Goal: Task Accomplishment & Management: Use online tool/utility

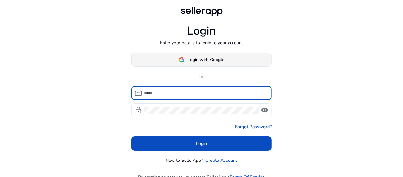
click at [220, 60] on span "Login with Google" at bounding box center [206, 59] width 37 height 7
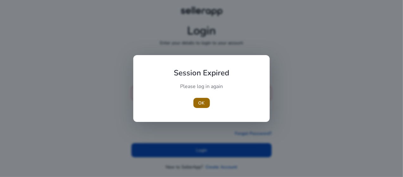
click at [202, 103] on span "OK" at bounding box center [201, 103] width 6 height 7
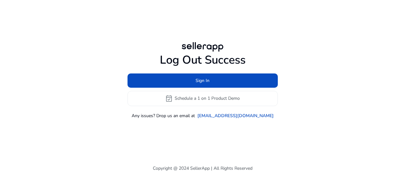
click at [84, 155] on div "Log Out Success Sign In event_available Schedule a 1 on 1 Product Demo Any issu…" at bounding box center [203, 79] width 364 height 159
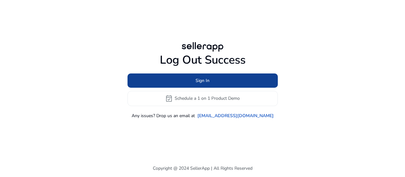
click at [212, 84] on span at bounding box center [203, 80] width 150 height 15
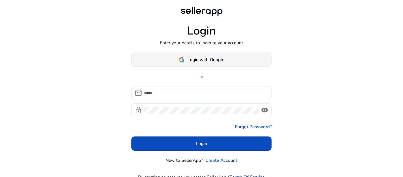
click at [216, 59] on span "Login with Google" at bounding box center [206, 59] width 37 height 7
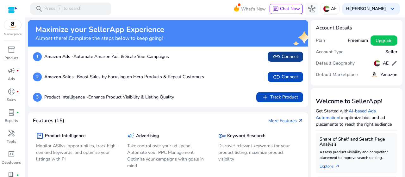
click at [280, 54] on span "link Connect" at bounding box center [285, 57] width 25 height 8
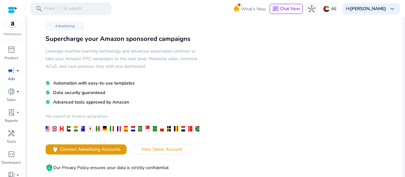
scroll to position [32, 0]
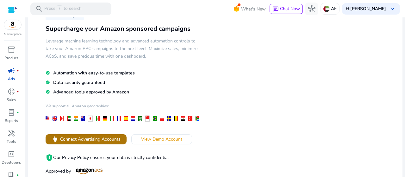
click at [106, 140] on span "Connect Advertising Accounts" at bounding box center [90, 139] width 60 height 7
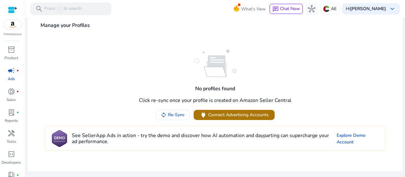
click at [206, 117] on span "power" at bounding box center [203, 114] width 7 height 7
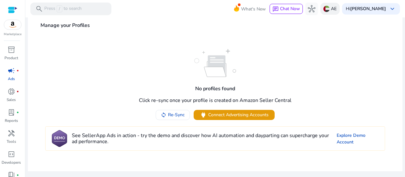
click at [331, 9] on p "AE" at bounding box center [334, 8] width 6 height 11
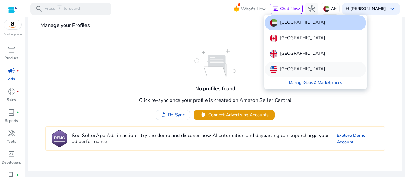
click at [289, 69] on p "United States" at bounding box center [302, 69] width 45 height 8
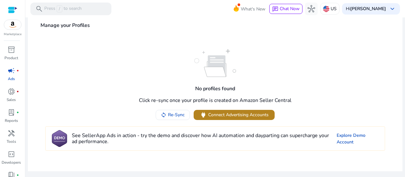
click at [234, 111] on button "power Connect Advertising Accounts" at bounding box center [234, 115] width 81 height 10
click at [18, 28] on img at bounding box center [12, 24] width 17 height 9
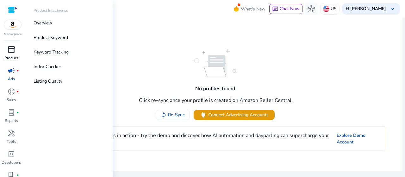
click at [11, 48] on span "inventory_2" at bounding box center [12, 50] width 8 height 8
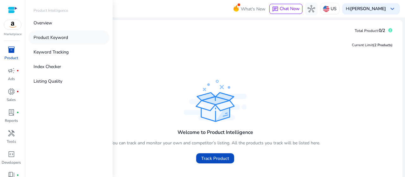
click at [55, 37] on p "Product Keyword" at bounding box center [51, 37] width 34 height 7
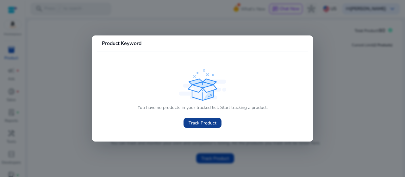
click at [195, 123] on span "Track Product" at bounding box center [203, 123] width 28 height 7
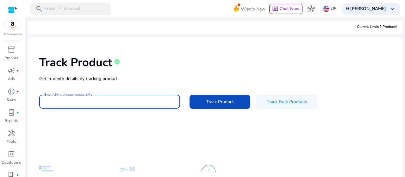
click at [126, 100] on input "Enter ASIN or Amazon product URL" at bounding box center [109, 101] width 131 height 7
paste input "**********"
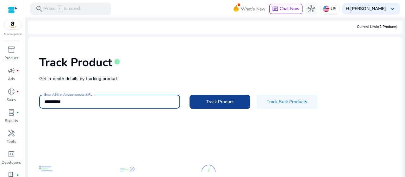
type input "**********"
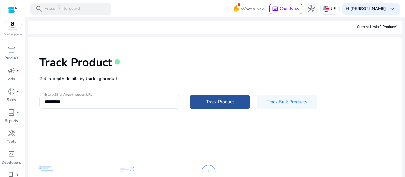
click at [209, 96] on span at bounding box center [220, 101] width 61 height 15
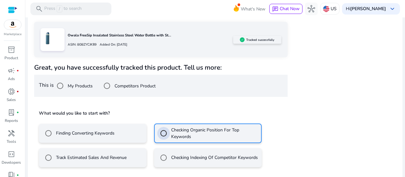
scroll to position [128, 0]
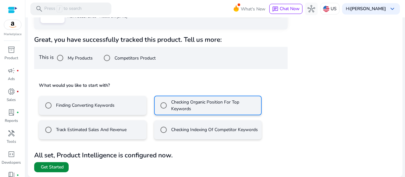
click at [65, 167] on span at bounding box center [51, 166] width 34 height 15
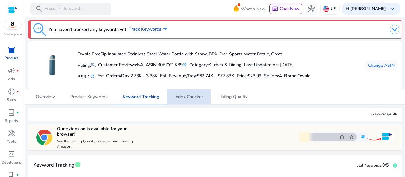
click at [190, 97] on span "Index Checker" at bounding box center [188, 97] width 29 height 4
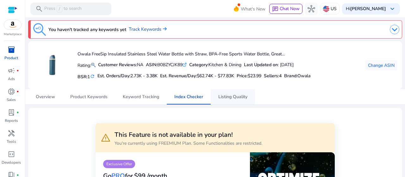
click at [224, 99] on span "Listing Quality" at bounding box center [232, 97] width 29 height 4
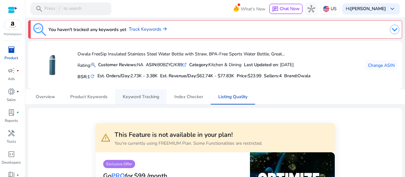
click at [151, 98] on span "Keyword Tracking" at bounding box center [141, 97] width 36 height 4
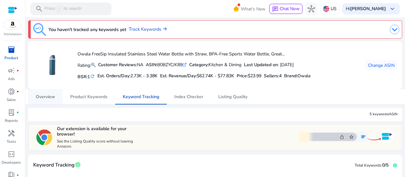
click at [51, 95] on span "Overview" at bounding box center [45, 97] width 19 height 4
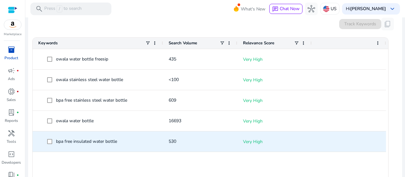
scroll to position [221, 0]
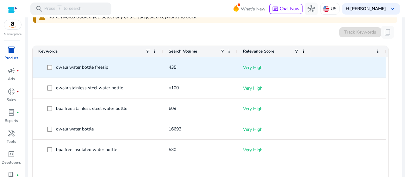
click at [259, 67] on p "Very High" at bounding box center [274, 67] width 63 height 13
click at [252, 67] on p "Very High" at bounding box center [274, 67] width 63 height 13
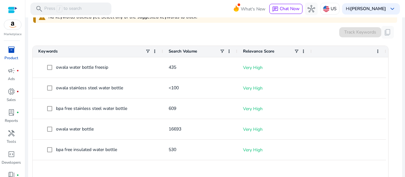
scroll to position [0, 0]
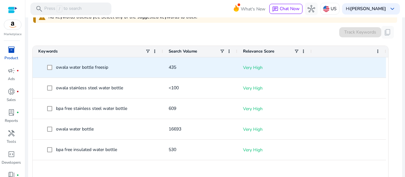
click at [172, 67] on span "435" at bounding box center [173, 67] width 8 height 6
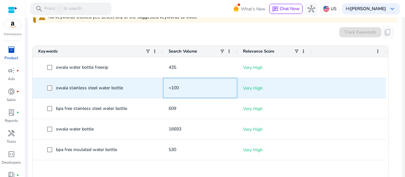
click at [173, 86] on span "<100" at bounding box center [174, 88] width 10 height 6
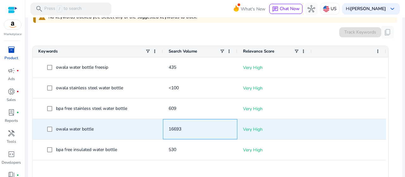
click at [177, 133] on span "16693" at bounding box center [200, 128] width 63 height 13
click at [254, 128] on p "Very High" at bounding box center [274, 129] width 63 height 13
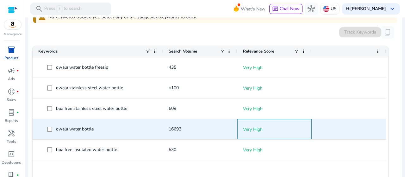
scroll to position [253, 0]
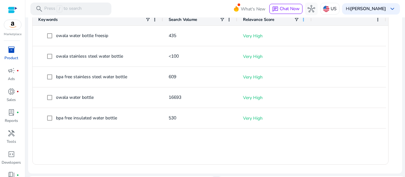
click at [304, 20] on span at bounding box center [303, 19] width 5 height 5
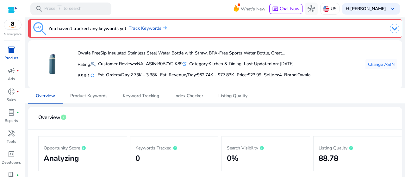
scroll to position [0, 0]
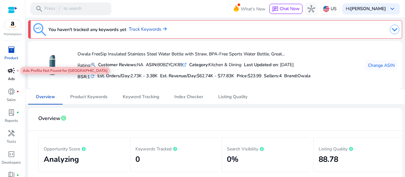
click at [8, 72] on span "campaign" at bounding box center [12, 71] width 8 height 8
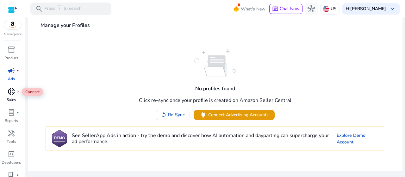
click at [11, 93] on span "donut_small" at bounding box center [12, 92] width 8 height 8
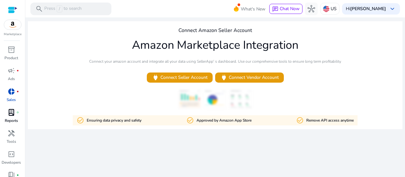
click at [13, 117] on div "lab_profile fiber_manual_record" at bounding box center [12, 112] width 18 height 10
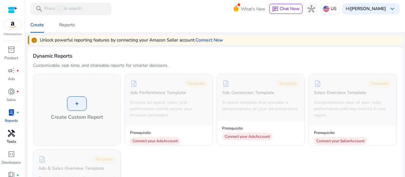
click at [13, 134] on span "handyman" at bounding box center [12, 133] width 8 height 8
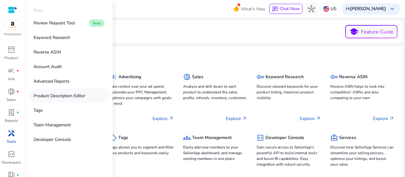
click at [60, 97] on p "Product Description Editor" at bounding box center [60, 95] width 52 height 7
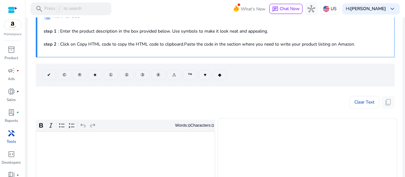
scroll to position [63, 0]
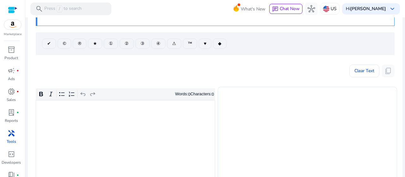
click at [115, 112] on div "Rich Text Editor. Editing area: main. Press Alt+0 for help." at bounding box center [125, 148] width 179 height 96
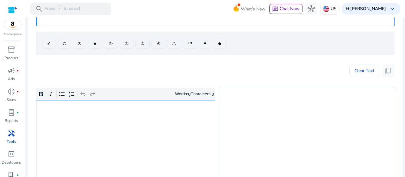
scroll to position [0, 0]
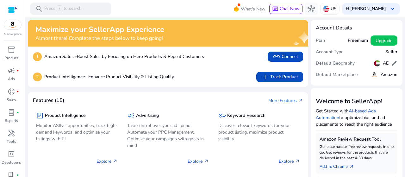
click at [6, 29] on div "Marketplace" at bounding box center [12, 18] width 25 height 37
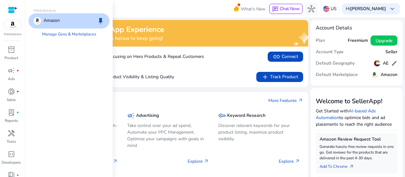
click at [13, 28] on img at bounding box center [12, 24] width 17 height 9
click at [58, 20] on p "Amazon" at bounding box center [52, 21] width 16 height 8
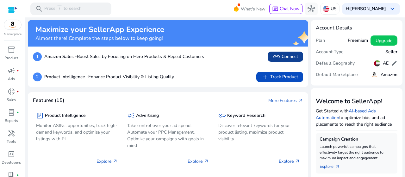
click at [285, 58] on span "link Connect" at bounding box center [285, 57] width 25 height 8
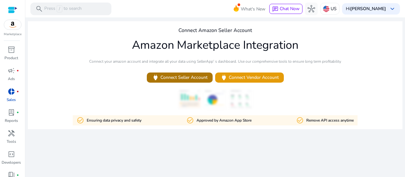
click at [193, 78] on span "power Connect Seller Account" at bounding box center [180, 77] width 56 height 7
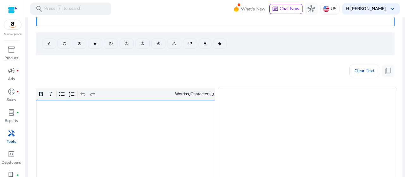
scroll to position [127, 0]
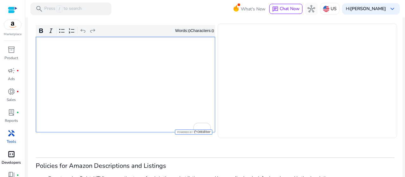
click at [7, 155] on div "code_blocks" at bounding box center [12, 154] width 18 height 10
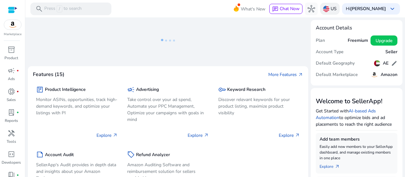
click at [323, 9] on img at bounding box center [326, 9] width 6 height 6
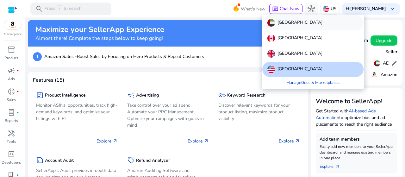
click at [305, 21] on p "[GEOGRAPHIC_DATA]" at bounding box center [300, 23] width 45 height 8
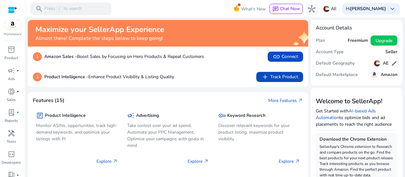
click at [16, 23] on img at bounding box center [12, 24] width 17 height 9
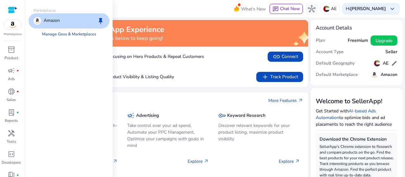
click at [79, 33] on link "Manage Geos & Marketplaces" at bounding box center [69, 33] width 64 height 11
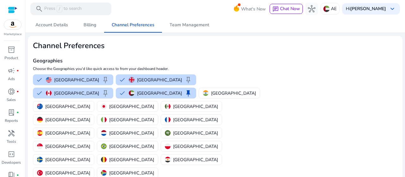
click at [250, 69] on p "Choose the Geographies you'd like quick access to from your dashboard header." at bounding box center [154, 69] width 243 height 6
click at [14, 26] on img at bounding box center [12, 24] width 17 height 9
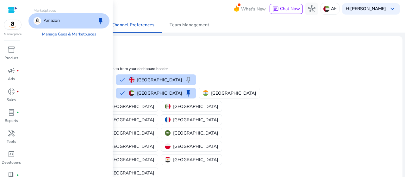
click at [52, 20] on p "Amazon" at bounding box center [52, 21] width 16 height 8
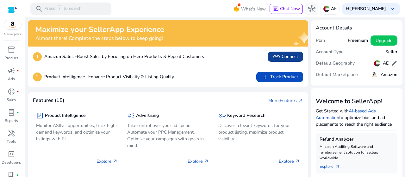
click at [278, 57] on app-icon "link" at bounding box center [277, 57] width 9 height 8
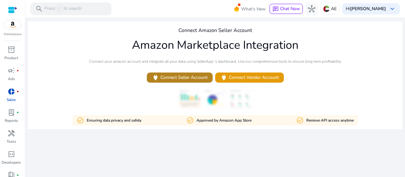
click at [193, 80] on span "power Connect Seller Account" at bounding box center [180, 77] width 56 height 7
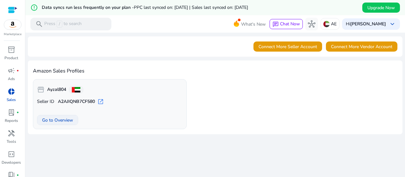
click at [66, 120] on span "Go to Overview" at bounding box center [57, 120] width 31 height 7
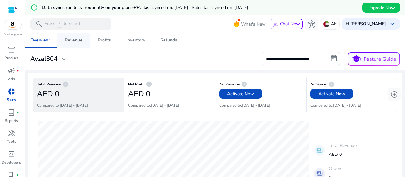
click at [78, 41] on div "Revenue" at bounding box center [74, 40] width 18 height 4
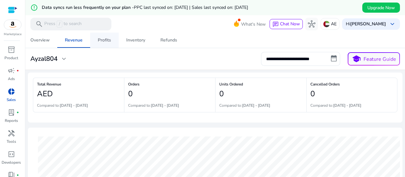
click at [109, 44] on span "Profits" at bounding box center [104, 40] width 13 height 15
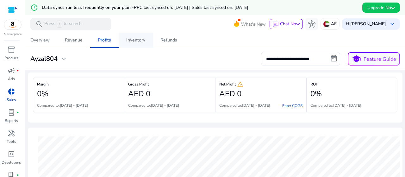
click at [143, 42] on div "Inventory" at bounding box center [135, 40] width 19 height 4
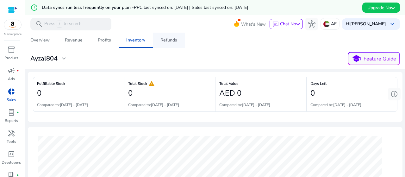
click at [167, 39] on div "Refunds" at bounding box center [168, 40] width 17 height 4
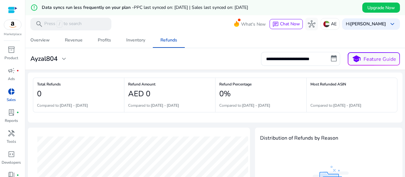
click at [15, 11] on div at bounding box center [12, 9] width 9 height 7
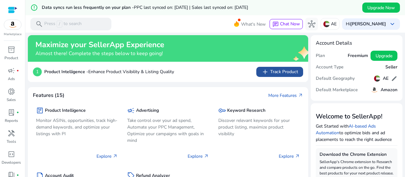
click at [269, 71] on span "add Track Product" at bounding box center [279, 72] width 37 height 8
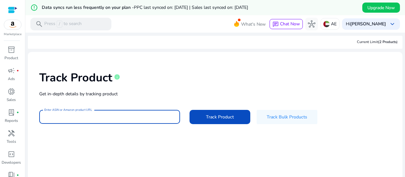
click at [113, 116] on input "Enter ASIN or Amazon product URL" at bounding box center [109, 116] width 131 height 7
paste input "**********"
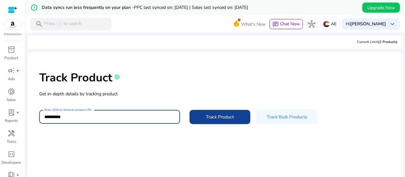
type input "**********"
click at [213, 121] on span at bounding box center [220, 116] width 61 height 15
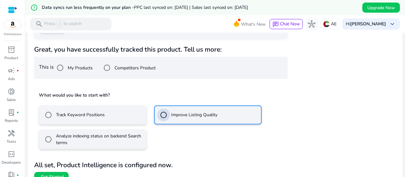
scroll to position [142, 0]
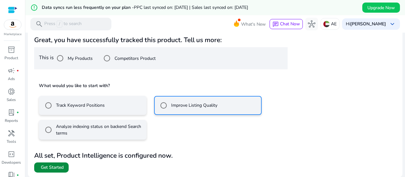
click at [43, 167] on span "Get Started" at bounding box center [52, 167] width 23 height 6
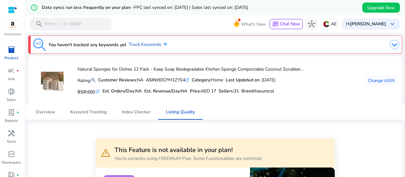
click at [12, 10] on div at bounding box center [12, 9] width 9 height 7
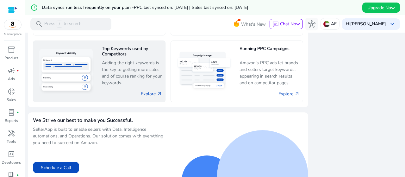
scroll to position [375, 0]
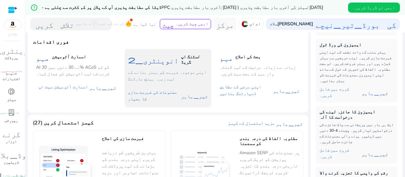
scroll to position [140, 0]
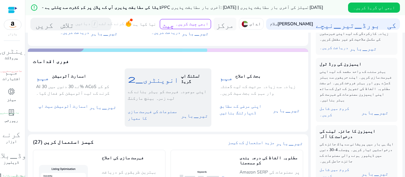
click at [178, 74] on font "انوینٹری_2" at bounding box center [153, 78] width 51 height 9
